Goal: Find specific page/section: Find specific page/section

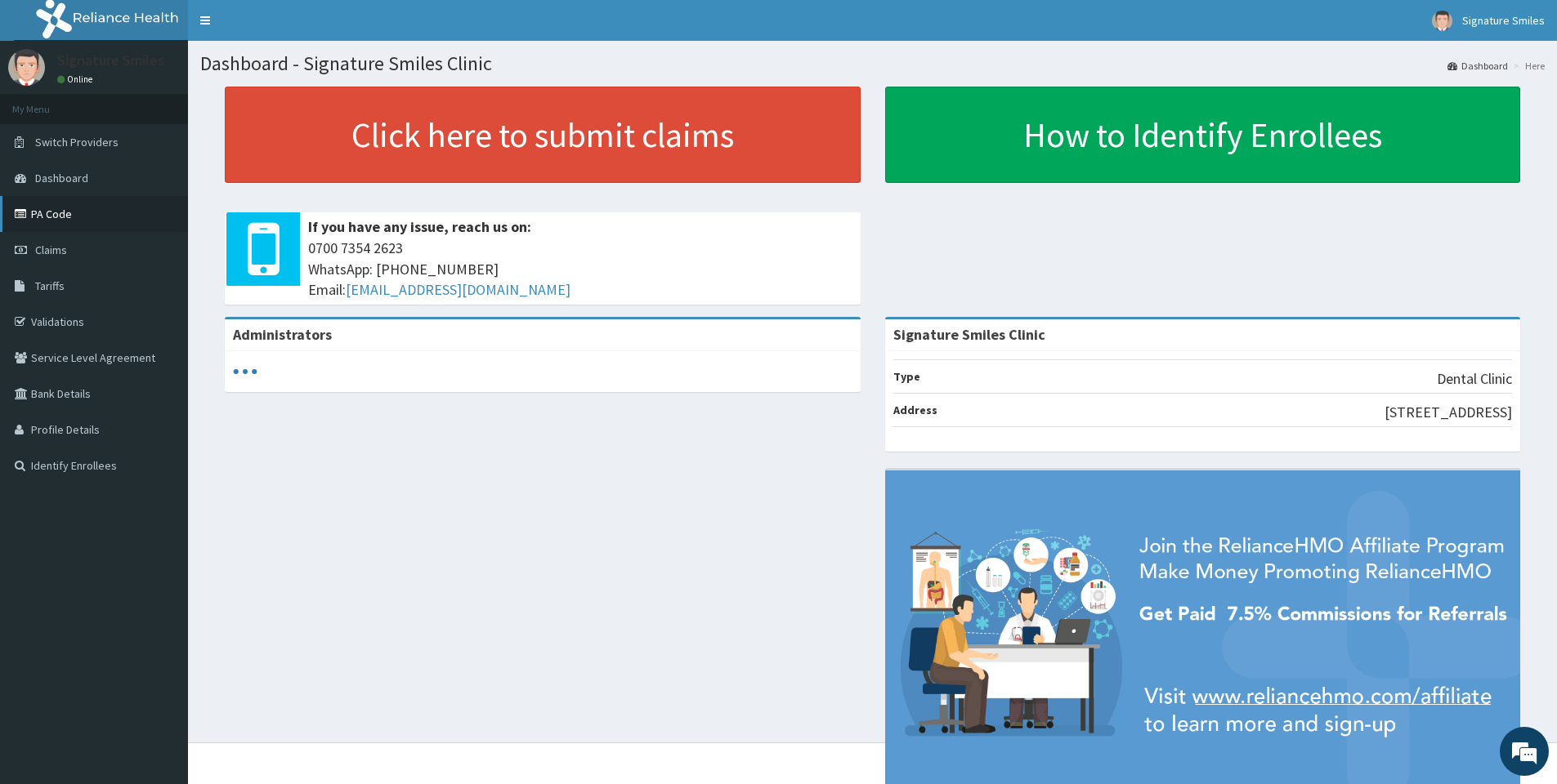
click at [60, 219] on link "PA Code" at bounding box center [93, 214] width 188 height 36
click at [43, 221] on link "PA Code" at bounding box center [93, 214] width 188 height 36
click at [67, 216] on link "PA Code" at bounding box center [93, 214] width 188 height 36
click at [53, 219] on link "PA Code" at bounding box center [93, 214] width 188 height 36
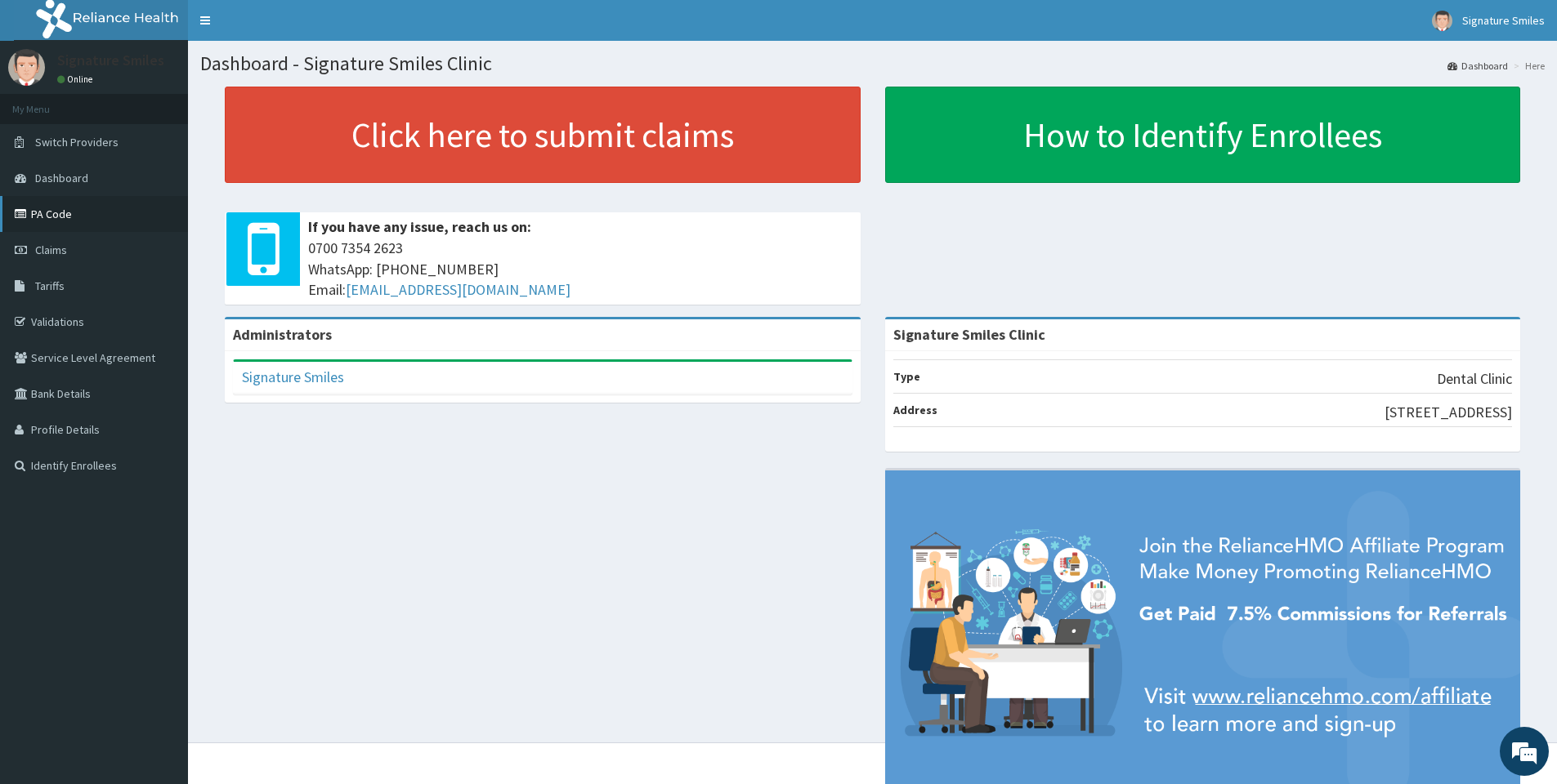
click at [44, 221] on link "PA Code" at bounding box center [93, 214] width 188 height 36
